Goal: Use online tool/utility: Use online tool/utility

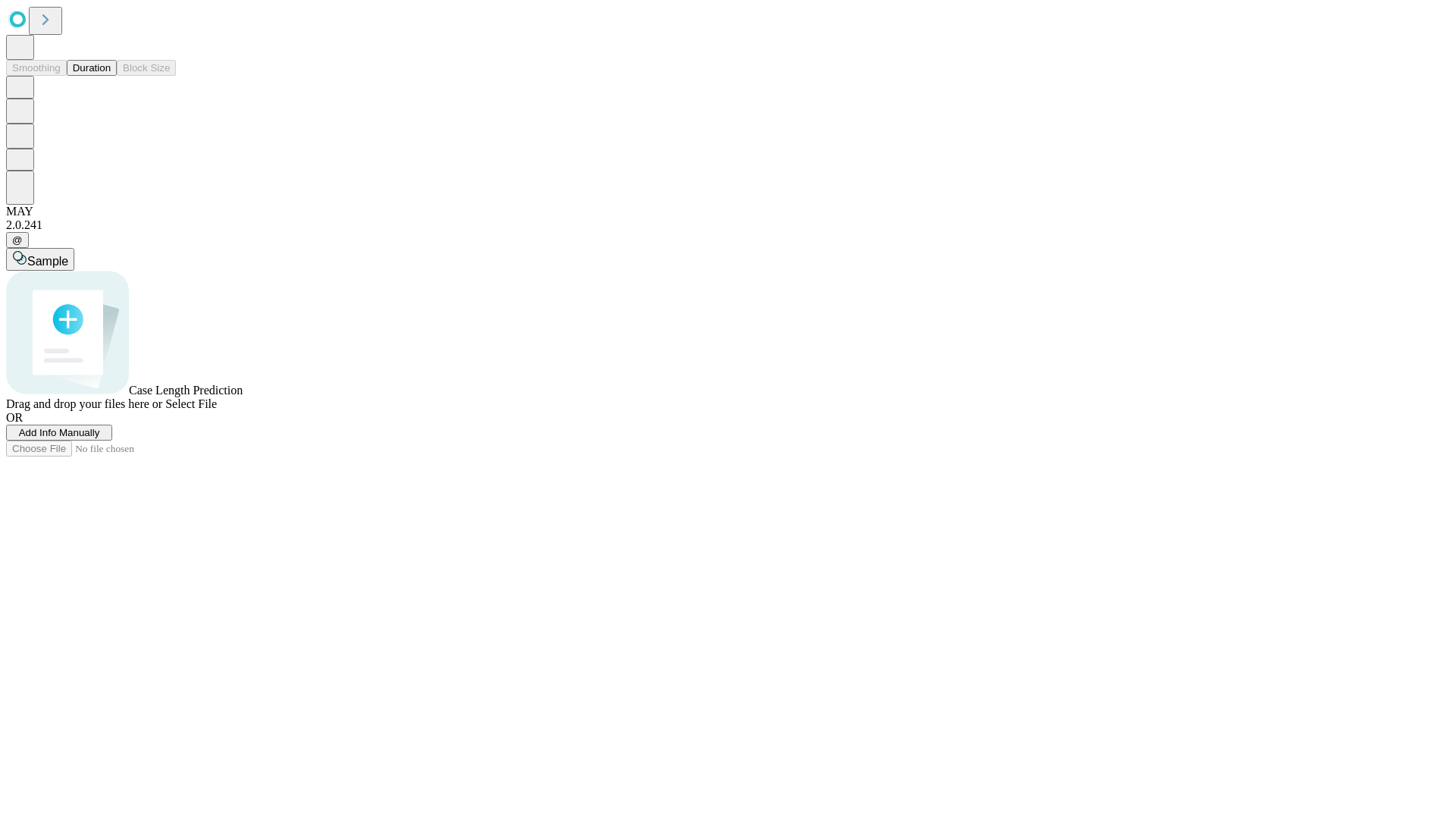
click at [110, 75] on button "Duration" at bounding box center [92, 68] width 50 height 16
click at [68, 255] on span "Sample" at bounding box center [48, 261] width 41 height 13
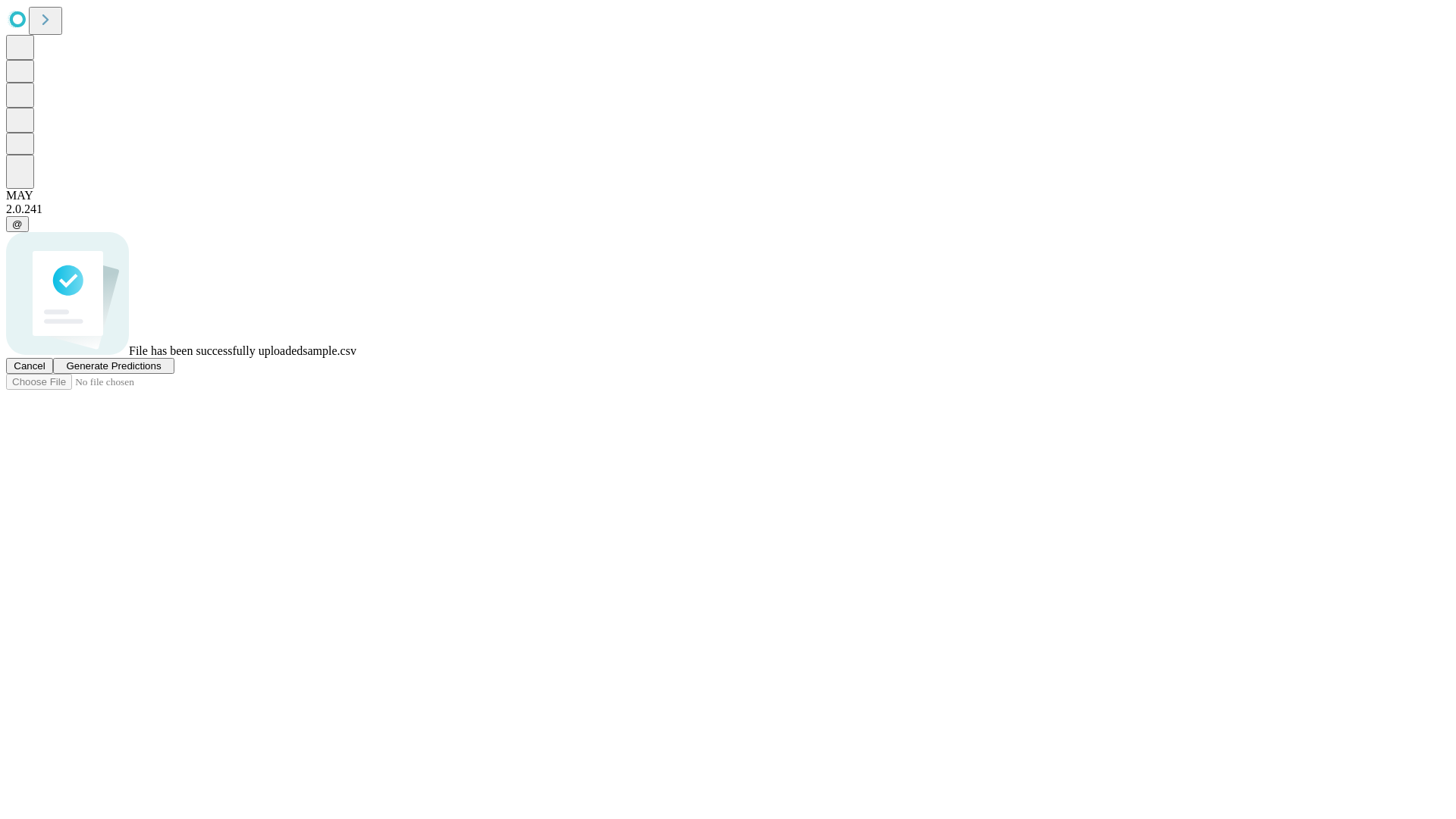
click at [161, 372] on span "Generate Predictions" at bounding box center [113, 365] width 95 height 12
